Goal: Transaction & Acquisition: Purchase product/service

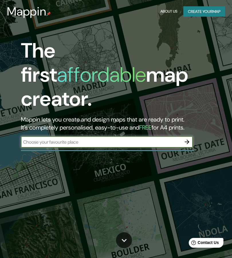
click at [210, 10] on button "Create your map" at bounding box center [204, 11] width 42 height 11
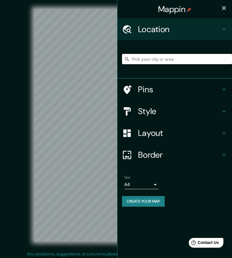
click at [172, 60] on input "Pick your city or area" at bounding box center [177, 59] width 110 height 10
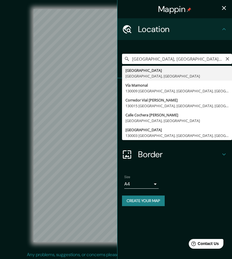
type input "[GEOGRAPHIC_DATA], [GEOGRAPHIC_DATA], [GEOGRAPHIC_DATA]"
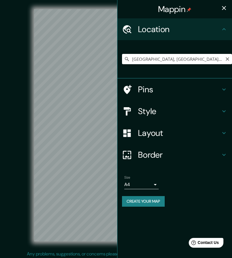
click at [154, 183] on body "Mappin Location [GEOGRAPHIC_DATA], [GEOGRAPHIC_DATA], [GEOGRAPHIC_DATA] Pins St…" at bounding box center [116, 129] width 232 height 258
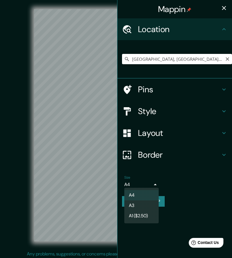
click at [146, 206] on li "A3" at bounding box center [141, 205] width 34 height 10
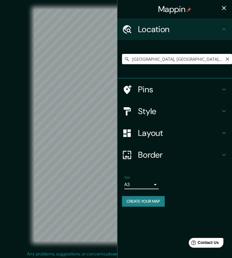
click at [152, 185] on body "Mappin Location [GEOGRAPHIC_DATA], [GEOGRAPHIC_DATA], [GEOGRAPHIC_DATA] Pins St…" at bounding box center [116, 129] width 232 height 258
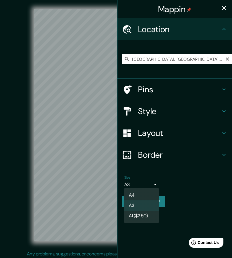
click at [145, 196] on li "A4" at bounding box center [141, 195] width 34 height 10
type input "single"
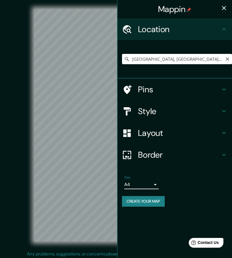
click at [152, 186] on body "Mappin Location [GEOGRAPHIC_DATA], [GEOGRAPHIC_DATA], [GEOGRAPHIC_DATA] Pins St…" at bounding box center [116, 129] width 232 height 258
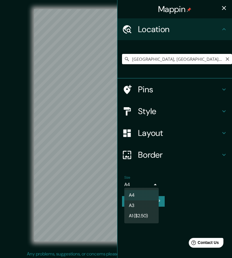
click at [189, 214] on div at bounding box center [116, 129] width 232 height 258
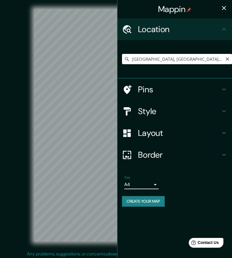
click at [193, 131] on h4 "Layout" at bounding box center [179, 133] width 82 height 10
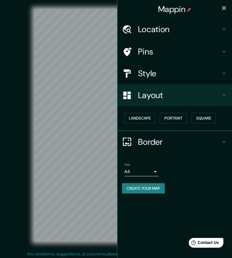
click at [189, 138] on h4 "Border" at bounding box center [179, 142] width 82 height 10
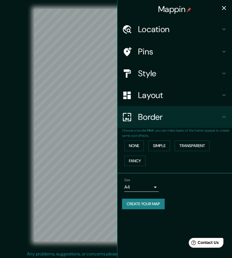
click at [137, 161] on button "Fancy" at bounding box center [134, 160] width 21 height 11
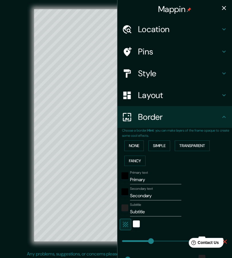
click at [141, 144] on button "None" at bounding box center [133, 145] width 19 height 11
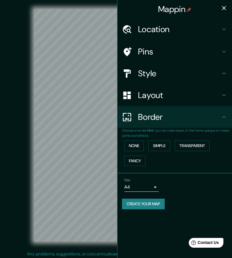
click at [166, 141] on button "Simple" at bounding box center [159, 145] width 22 height 11
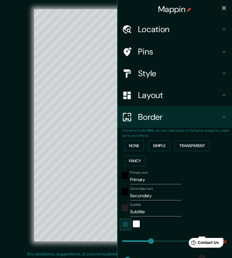
click at [192, 141] on button "Transparent" at bounding box center [192, 145] width 35 height 11
click at [140, 144] on button "None" at bounding box center [133, 145] width 19 height 11
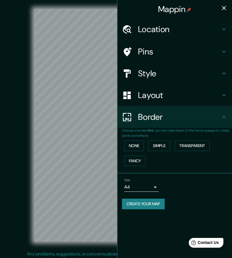
click at [197, 76] on h4 "Style" at bounding box center [179, 73] width 82 height 10
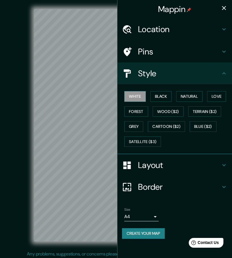
click at [167, 95] on button "Black" at bounding box center [160, 96] width 21 height 11
click at [195, 95] on button "Natural" at bounding box center [189, 96] width 26 height 11
click at [218, 96] on button "Love" at bounding box center [216, 96] width 19 height 11
click at [139, 112] on button "Forest" at bounding box center [136, 111] width 24 height 11
click at [169, 112] on button "Wood ($2)" at bounding box center [168, 111] width 31 height 11
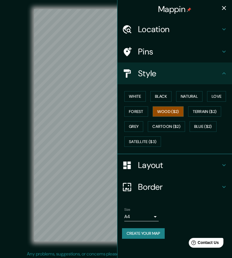
click at [210, 111] on button "Terrain ($2)" at bounding box center [204, 111] width 33 height 11
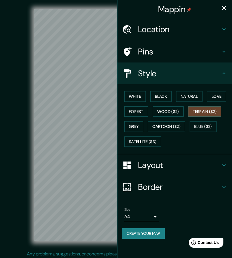
click at [201, 124] on button "Blue ($2)" at bounding box center [203, 126] width 27 height 11
click at [169, 127] on button "Cartoon ($2)" at bounding box center [166, 126] width 37 height 11
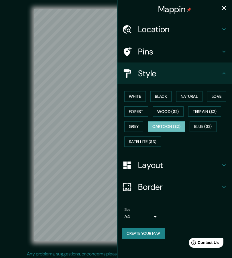
click at [136, 125] on button "Grey" at bounding box center [133, 126] width 19 height 11
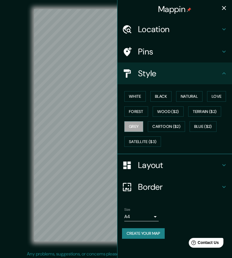
click at [145, 110] on button "Forest" at bounding box center [136, 111] width 24 height 11
click at [184, 54] on h4 "Pins" at bounding box center [179, 51] width 82 height 10
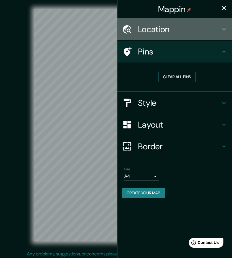
click at [198, 36] on div "Location" at bounding box center [174, 29] width 115 height 22
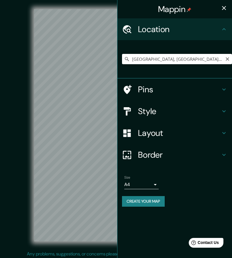
click at [157, 199] on button "Create your map" at bounding box center [143, 201] width 43 height 11
click at [154, 199] on button "Create your map" at bounding box center [143, 201] width 43 height 11
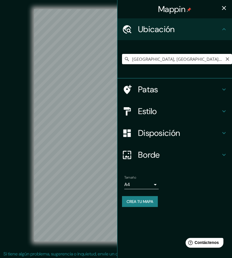
click at [146, 192] on div "Tamaño A4 single Crea tu mapa" at bounding box center [174, 192] width 105 height 38
click at [142, 200] on font "Crea tu mapa" at bounding box center [140, 201] width 27 height 5
